Goal: Information Seeking & Learning: Learn about a topic

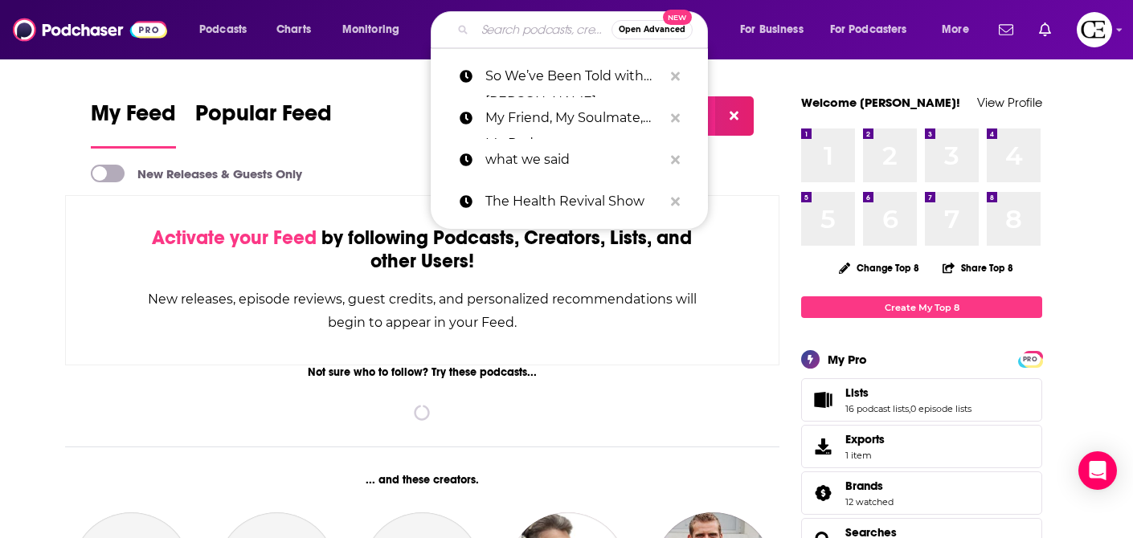
click at [521, 33] on input "Search podcasts, credits, & more..." at bounding box center [543, 30] width 137 height 26
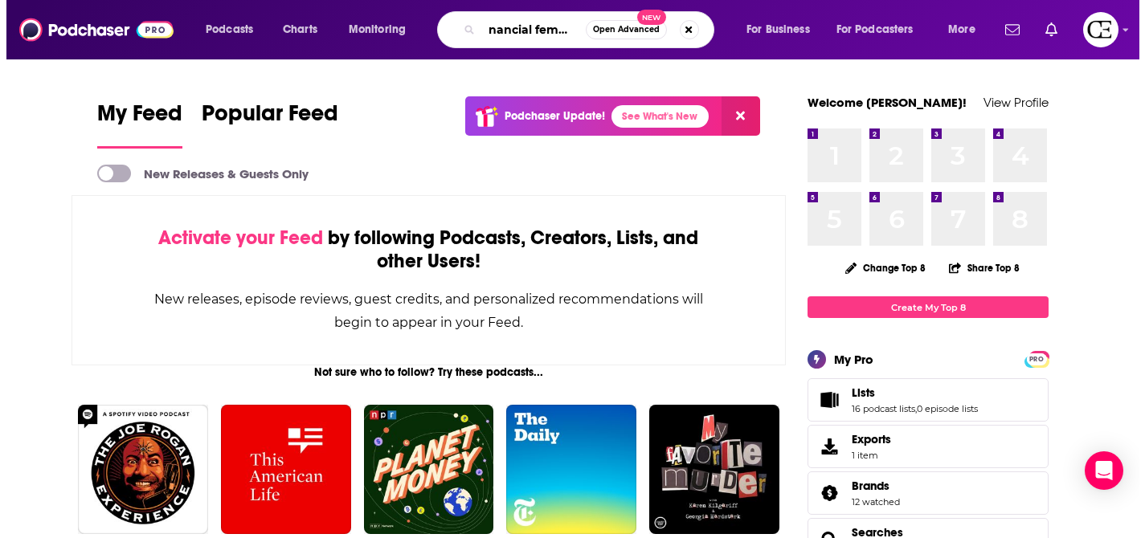
scroll to position [0, 13]
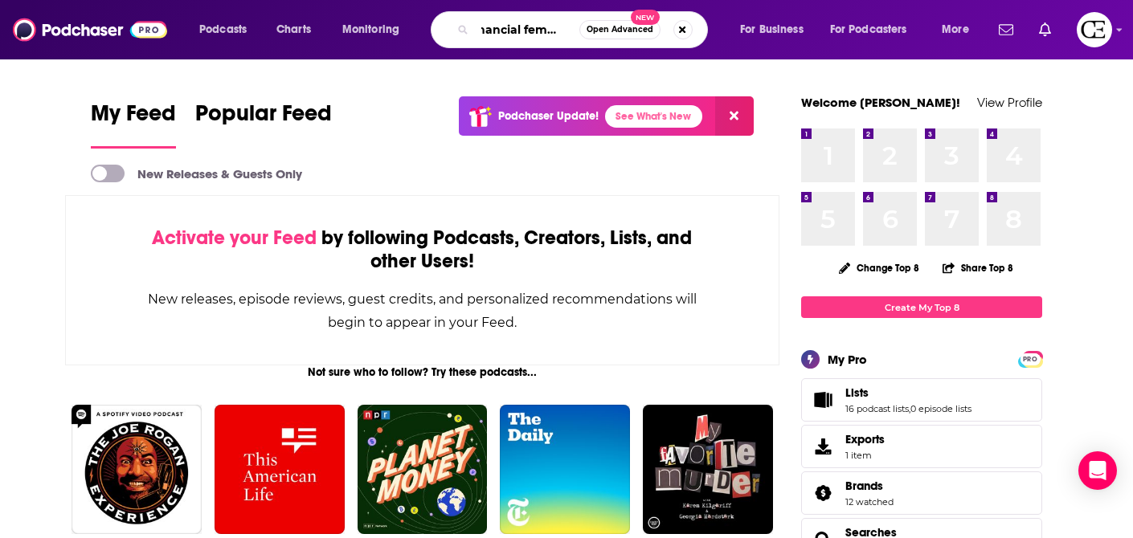
type input "financial feminist"
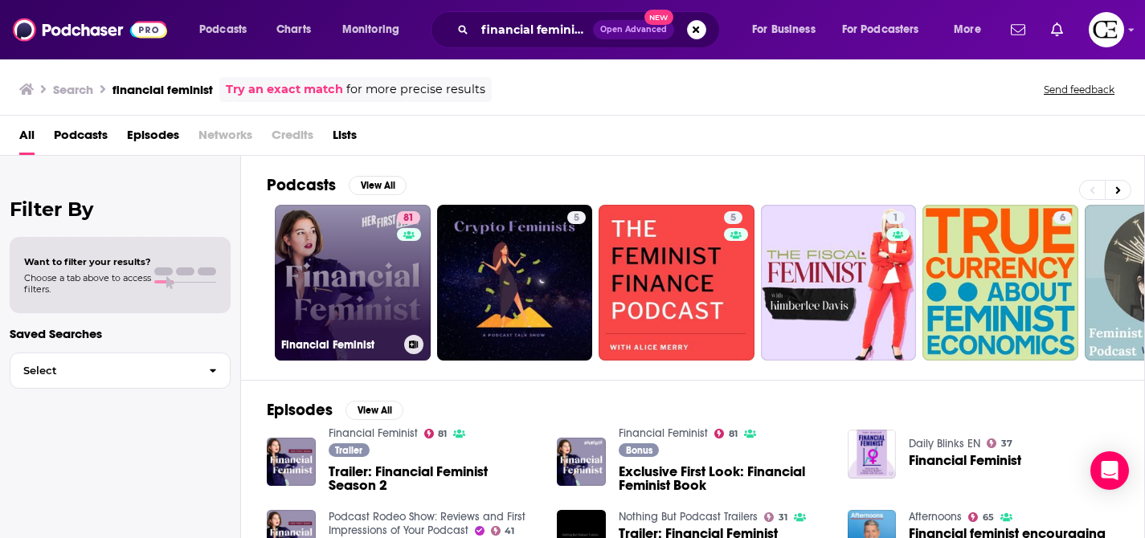
click at [374, 262] on link "81 Financial Feminist" at bounding box center [353, 283] width 156 height 156
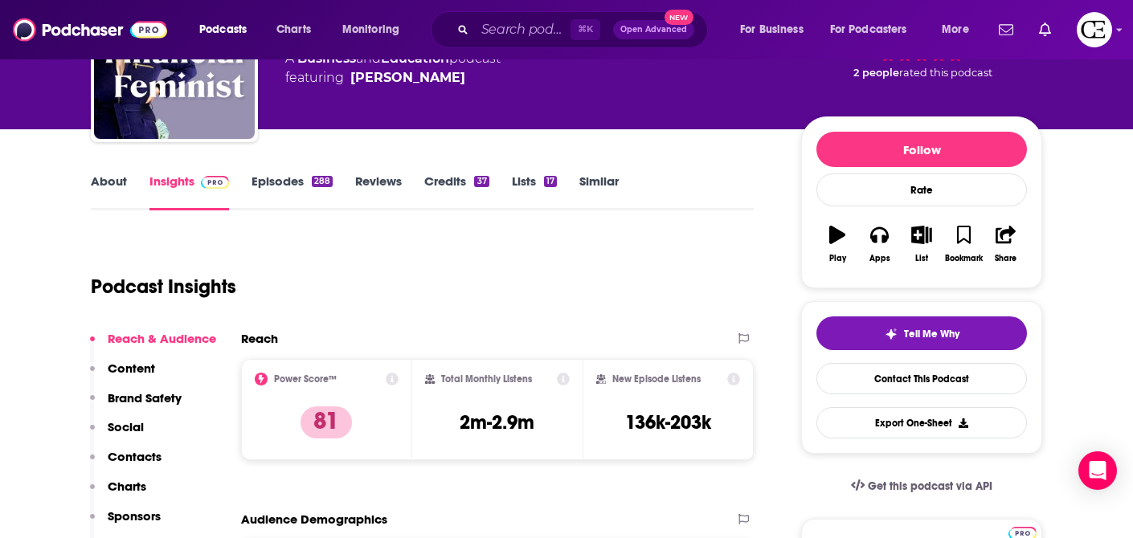
scroll to position [135, 0]
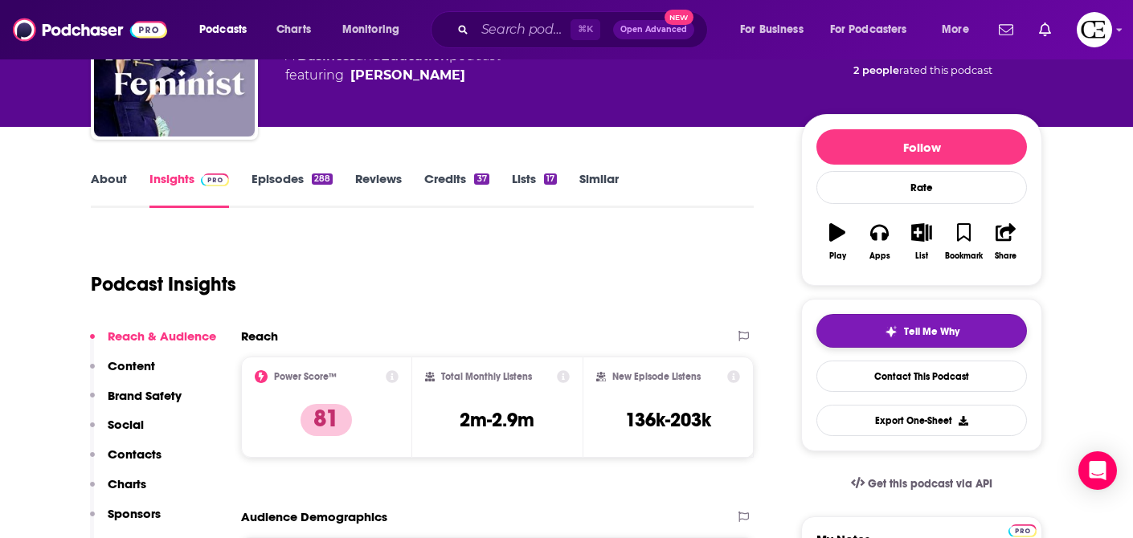
click at [894, 329] on img "button" at bounding box center [891, 331] width 13 height 13
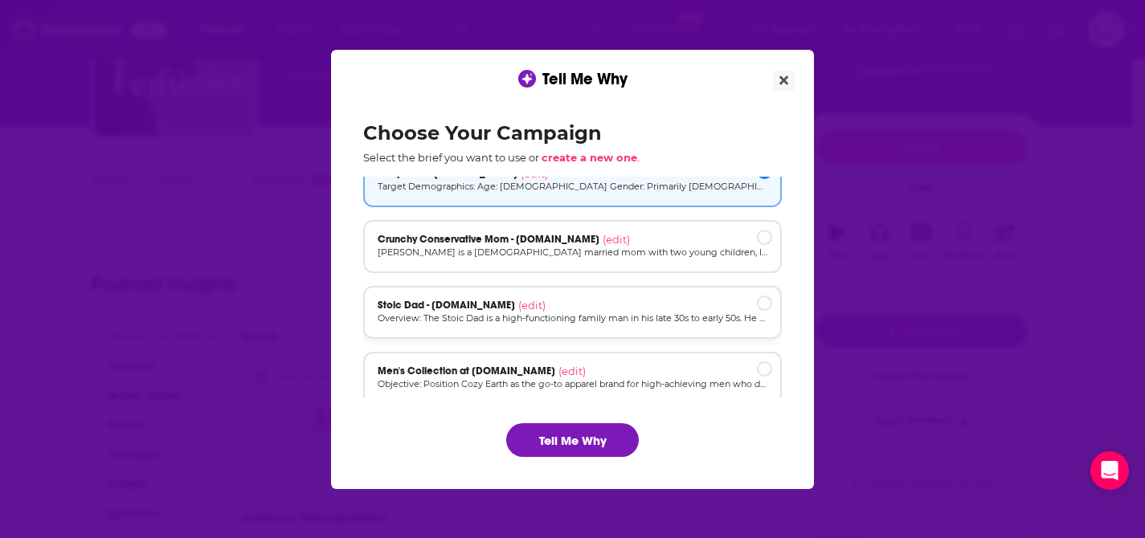
scroll to position [0, 0]
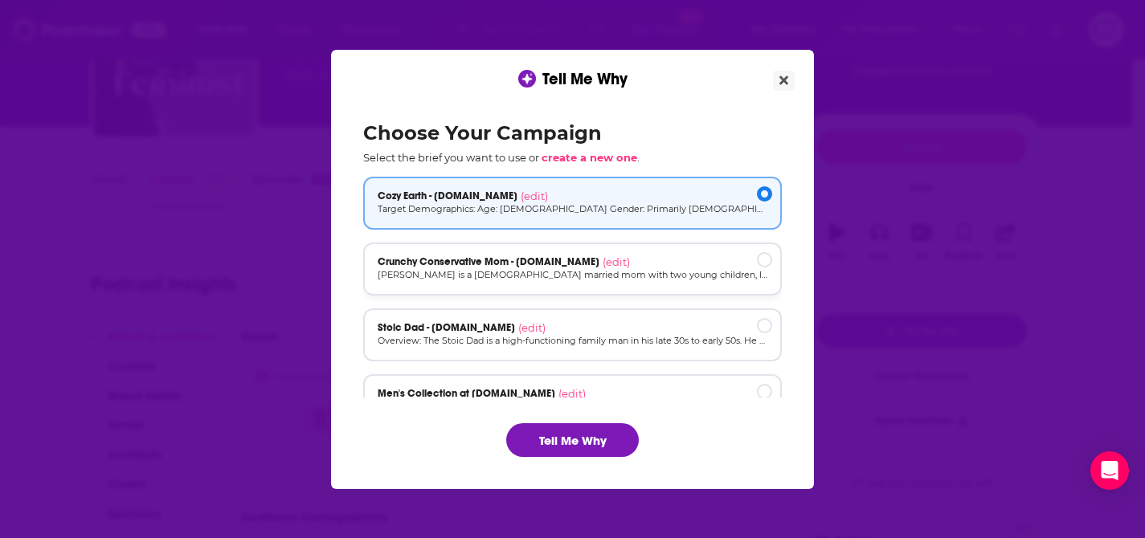
click at [521, 268] on p "[PERSON_NAME] is a [DEMOGRAPHIC_DATA] married mom with two young children, livi…" at bounding box center [573, 275] width 390 height 14
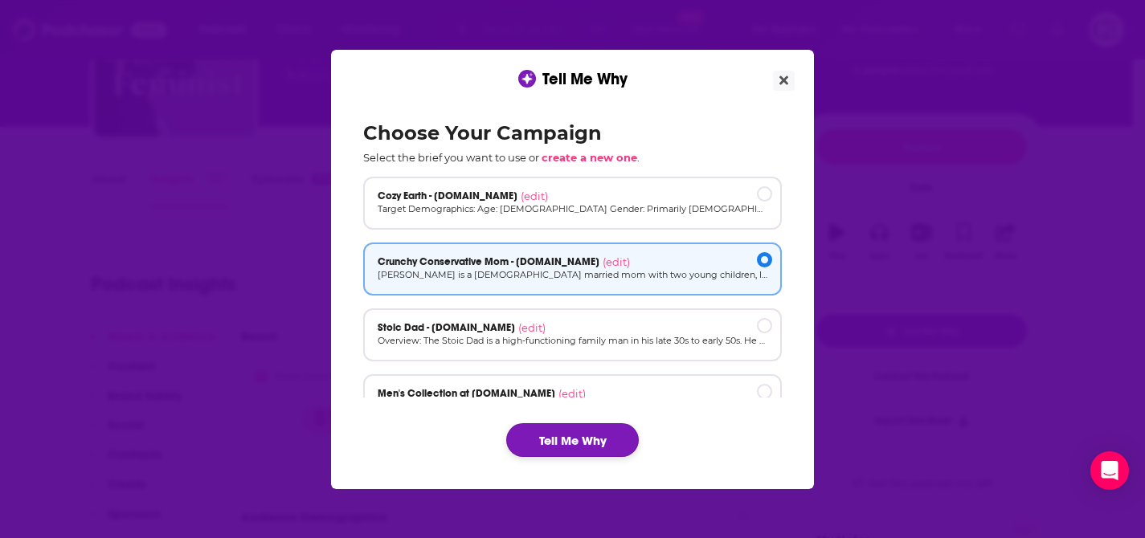
click at [566, 449] on button "Tell Me Why" at bounding box center [572, 440] width 133 height 34
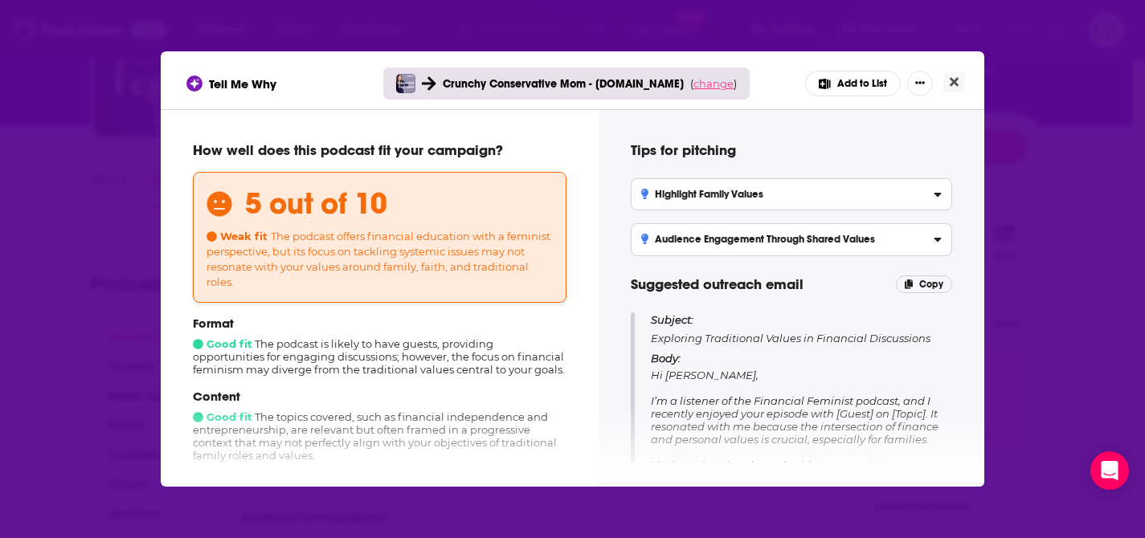
click at [697, 83] on span "change" at bounding box center [713, 83] width 40 height 13
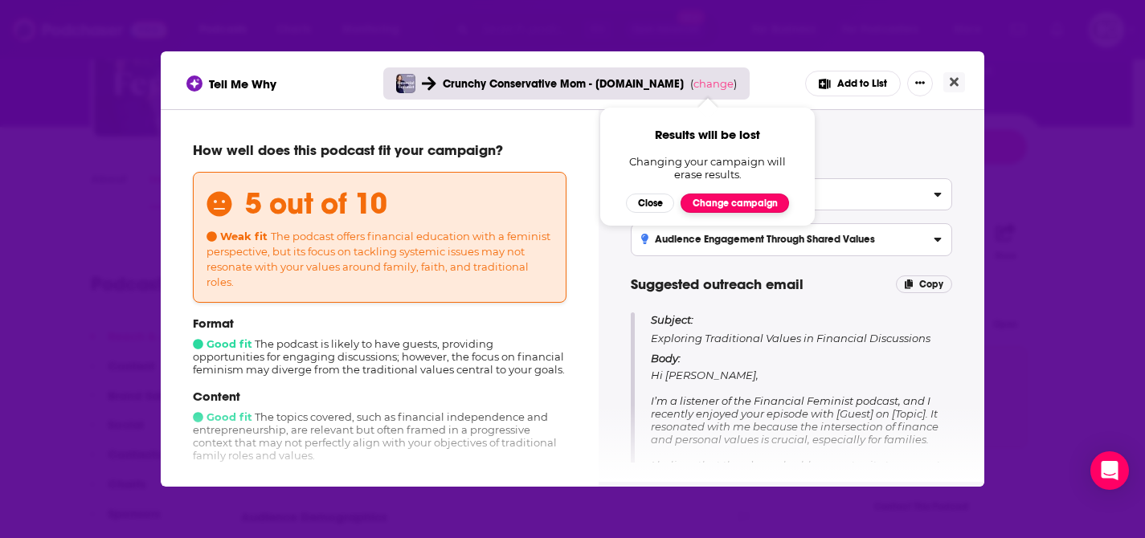
click at [699, 204] on button "Change campaign" at bounding box center [734, 203] width 108 height 19
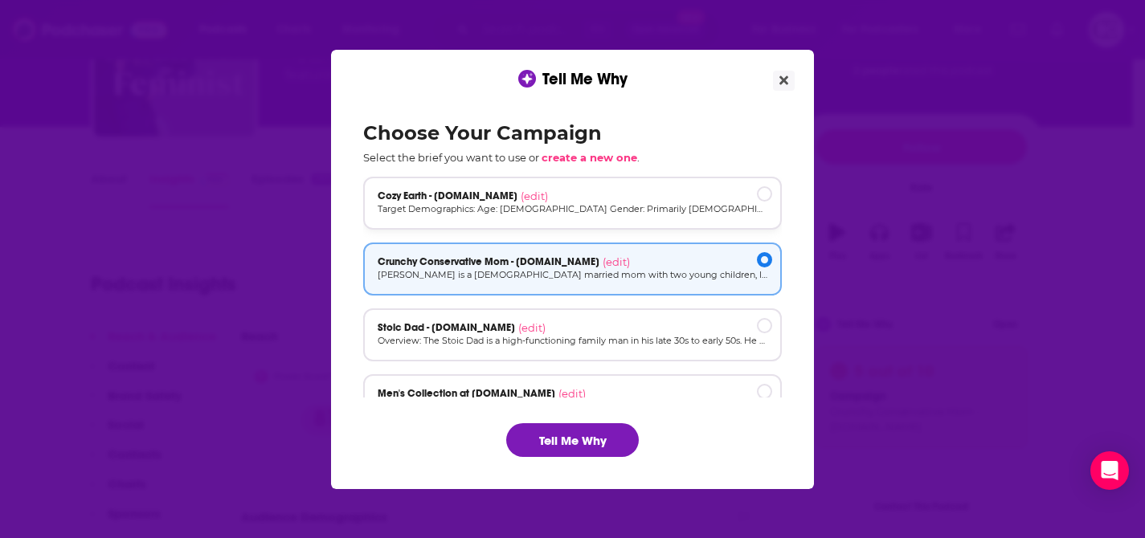
click at [637, 199] on div "Cozy Earth - [DOMAIN_NAME] (edit)" at bounding box center [573, 196] width 390 height 13
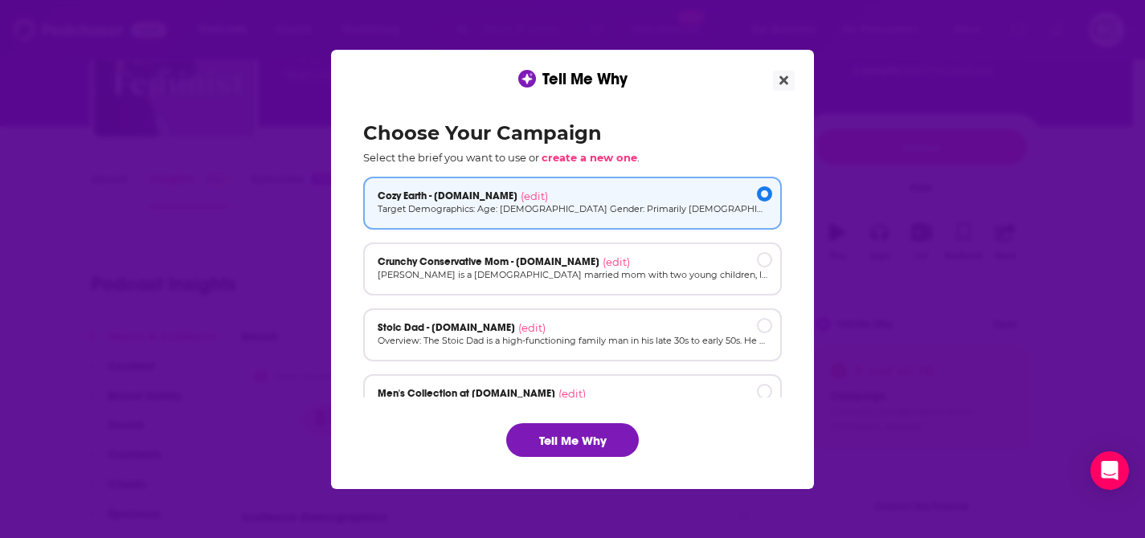
click at [565, 413] on div "Choose Your Campaign Select the brief you want to use or create a new one . Coz…" at bounding box center [572, 289] width 444 height 362
click at [562, 431] on button "Tell Me Why" at bounding box center [572, 440] width 133 height 34
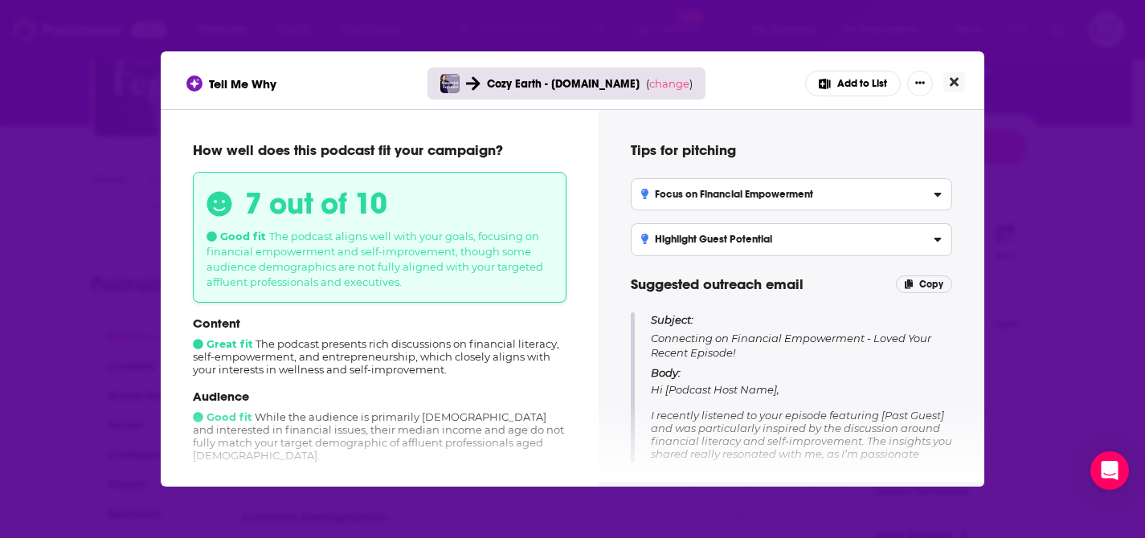
click at [958, 78] on icon "Close" at bounding box center [954, 82] width 9 height 9
